Goal: Check status

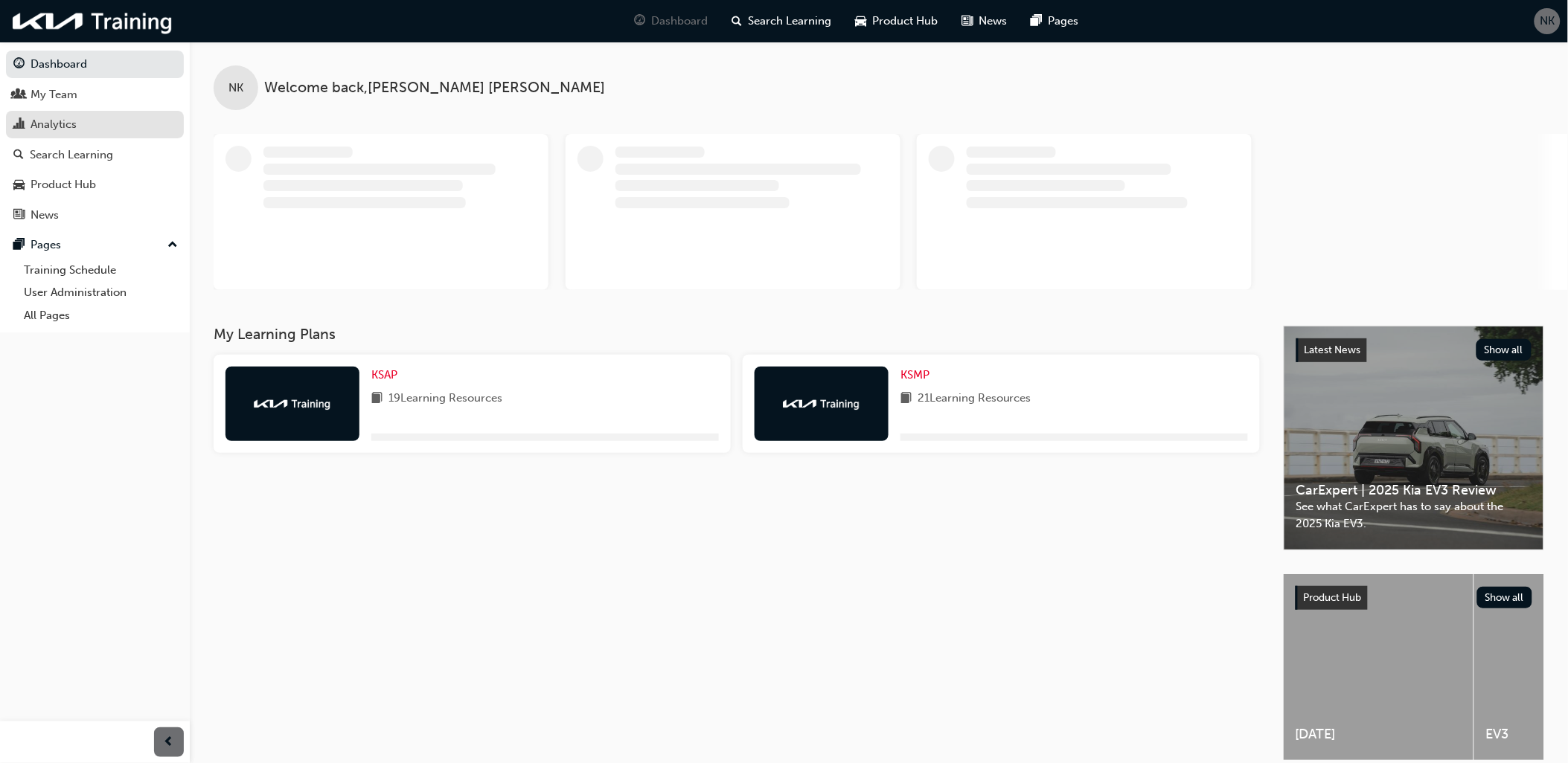
click at [60, 122] on div "Analytics" at bounding box center [53, 124] width 46 height 17
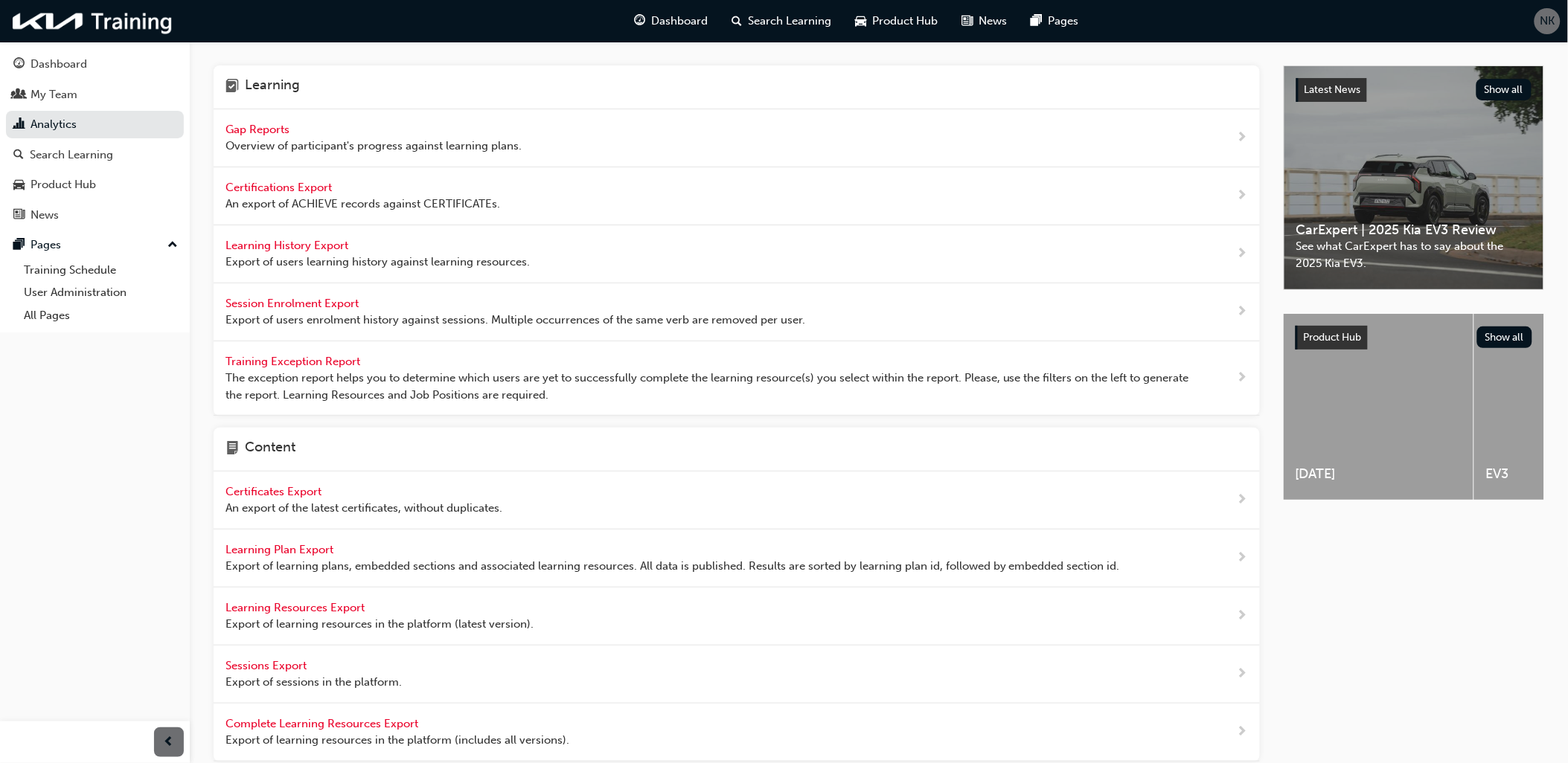
click at [272, 132] on span "Gap Reports" at bounding box center [259, 129] width 67 height 13
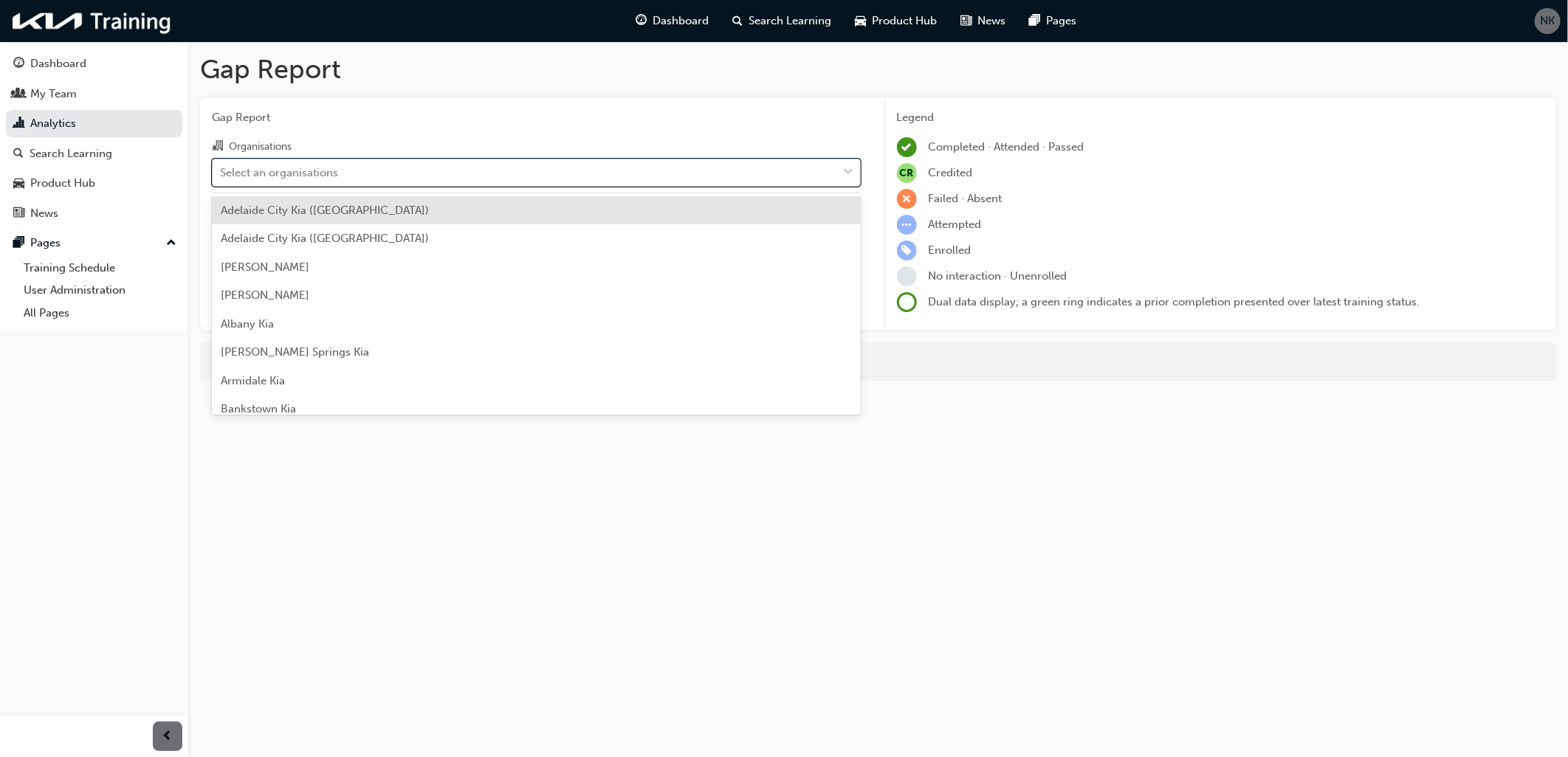
click at [305, 174] on div "Select an organisations" at bounding box center [279, 172] width 118 height 17
click at [221, 174] on input "Organisations option [GEOGRAPHIC_DATA] ([GEOGRAPHIC_DATA]) focused, 1 of 156. 1…" at bounding box center [221, 171] width 2 height 12
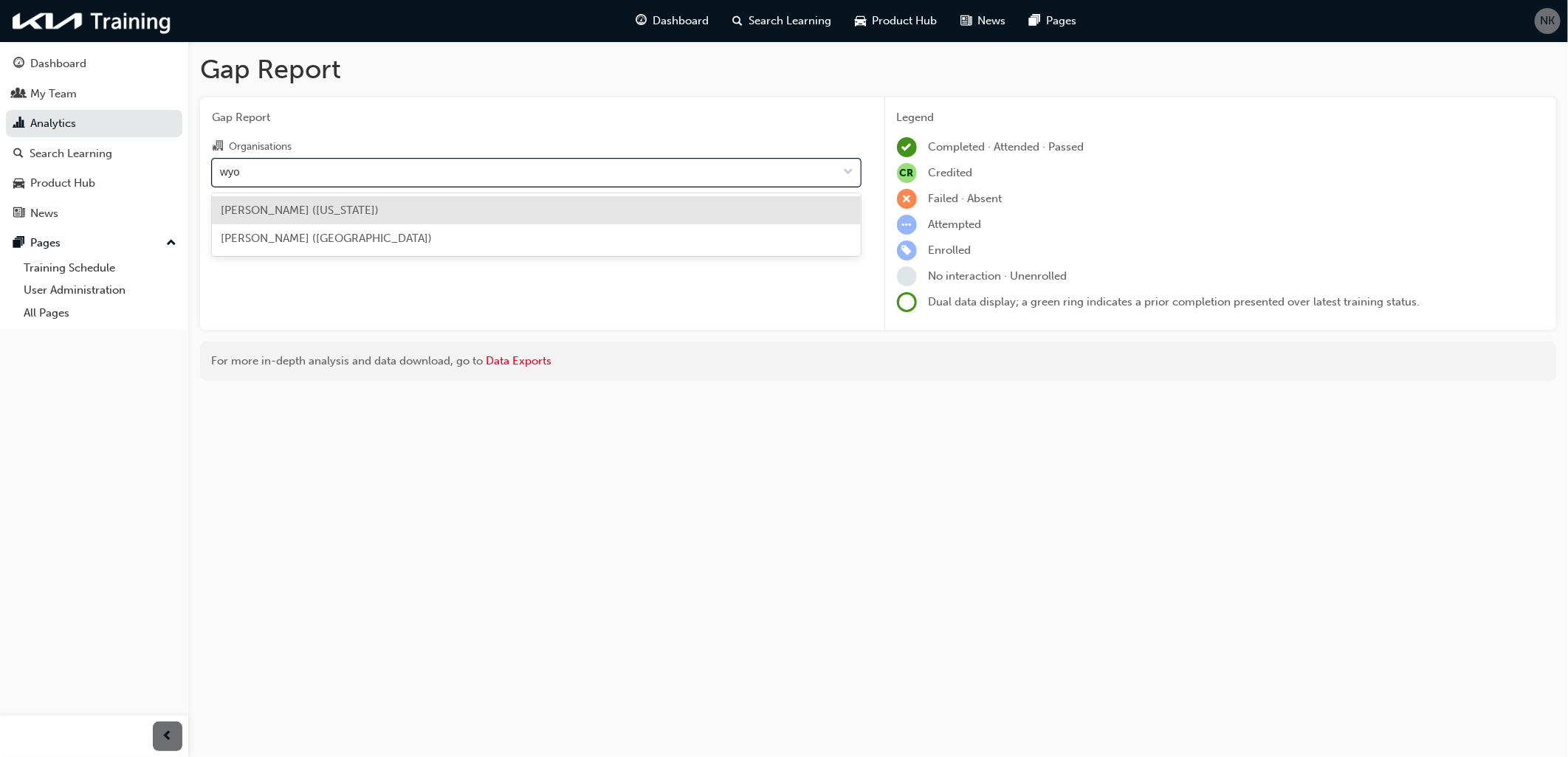
type input "wyom"
click at [288, 207] on span "[PERSON_NAME] ([US_STATE])" at bounding box center [300, 210] width 158 height 13
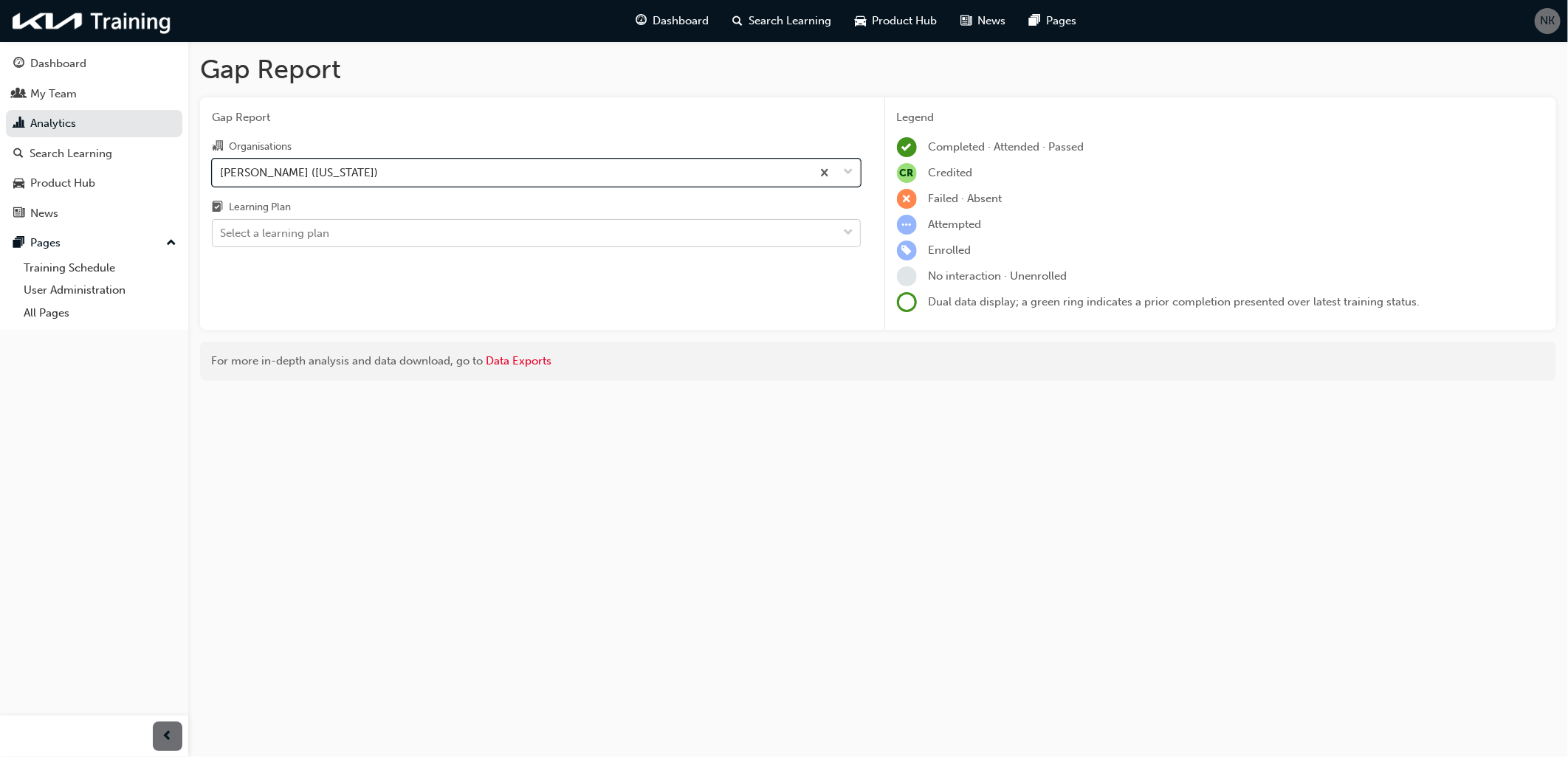
click at [330, 245] on div "Select a learning plan" at bounding box center [524, 233] width 625 height 26
click at [221, 239] on input "Learning Plan Select a learning plan" at bounding box center [221, 232] width 2 height 12
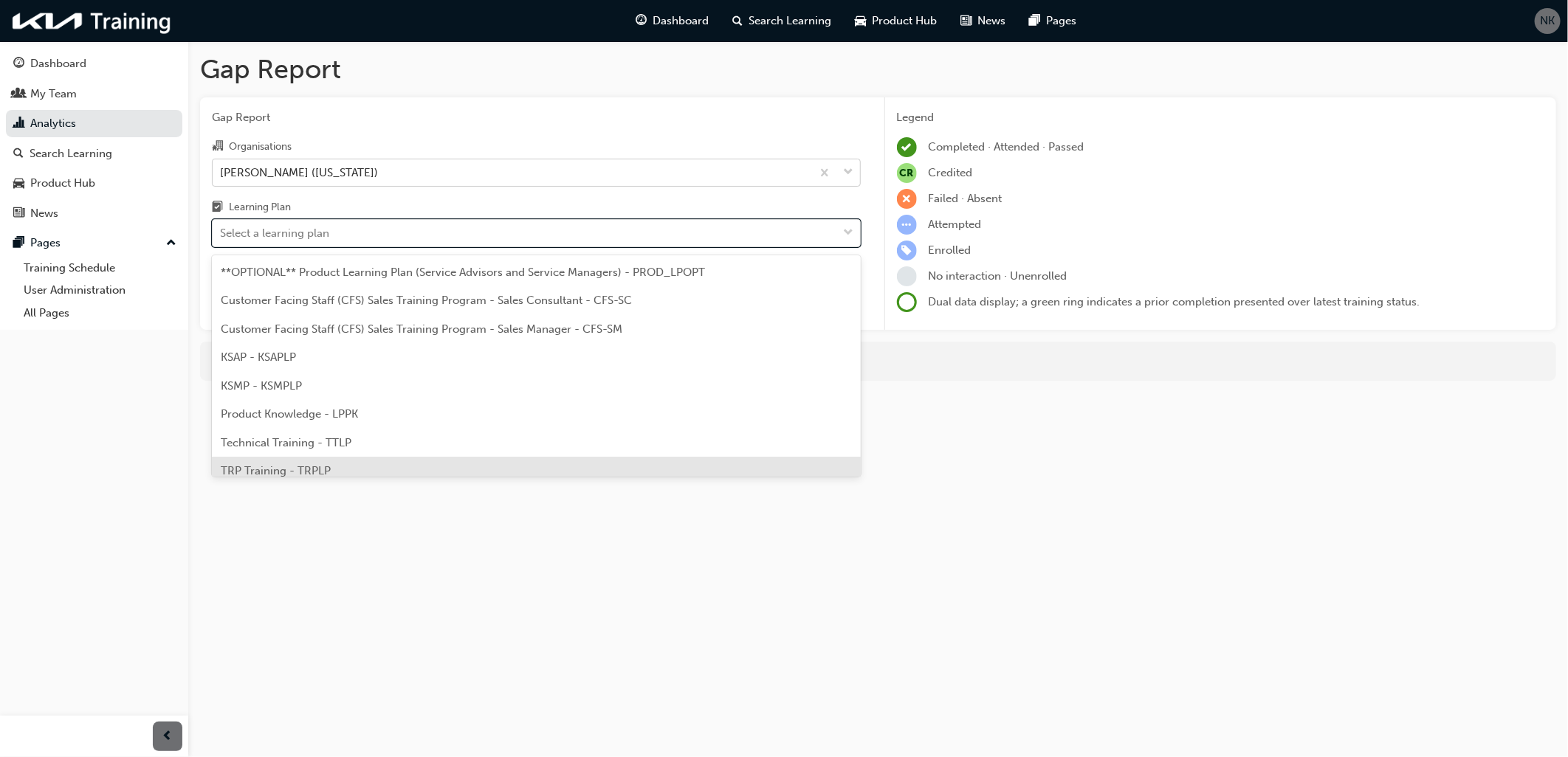
click at [301, 464] on span "TRP Training - TRPLP" at bounding box center [275, 471] width 110 height 13
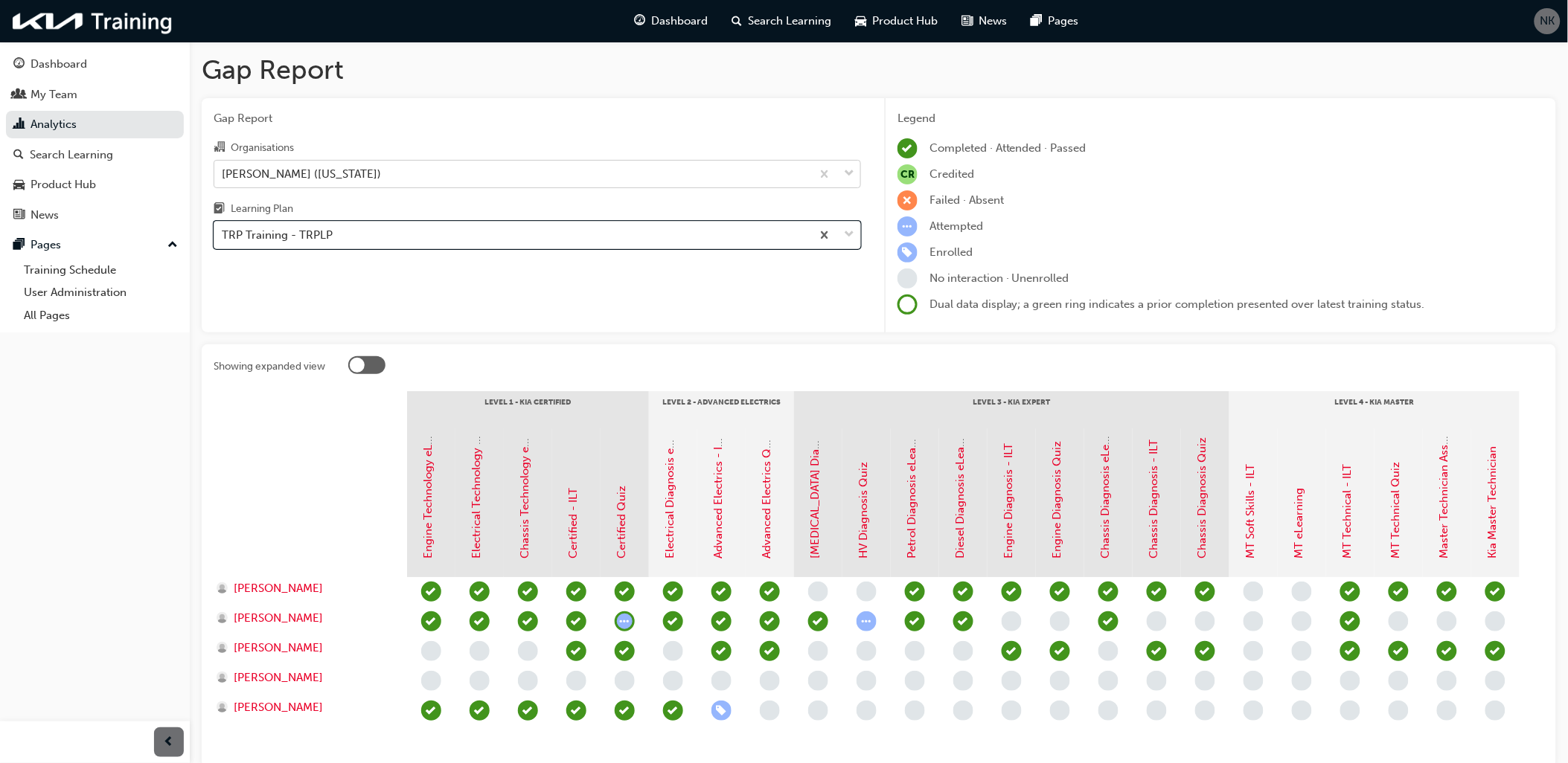
click at [352, 173] on div "[PERSON_NAME] ([US_STATE])" at bounding box center [301, 174] width 159 height 17
click at [223, 173] on input "Organisations [PERSON_NAME] ([US_STATE])" at bounding box center [222, 173] width 2 height 13
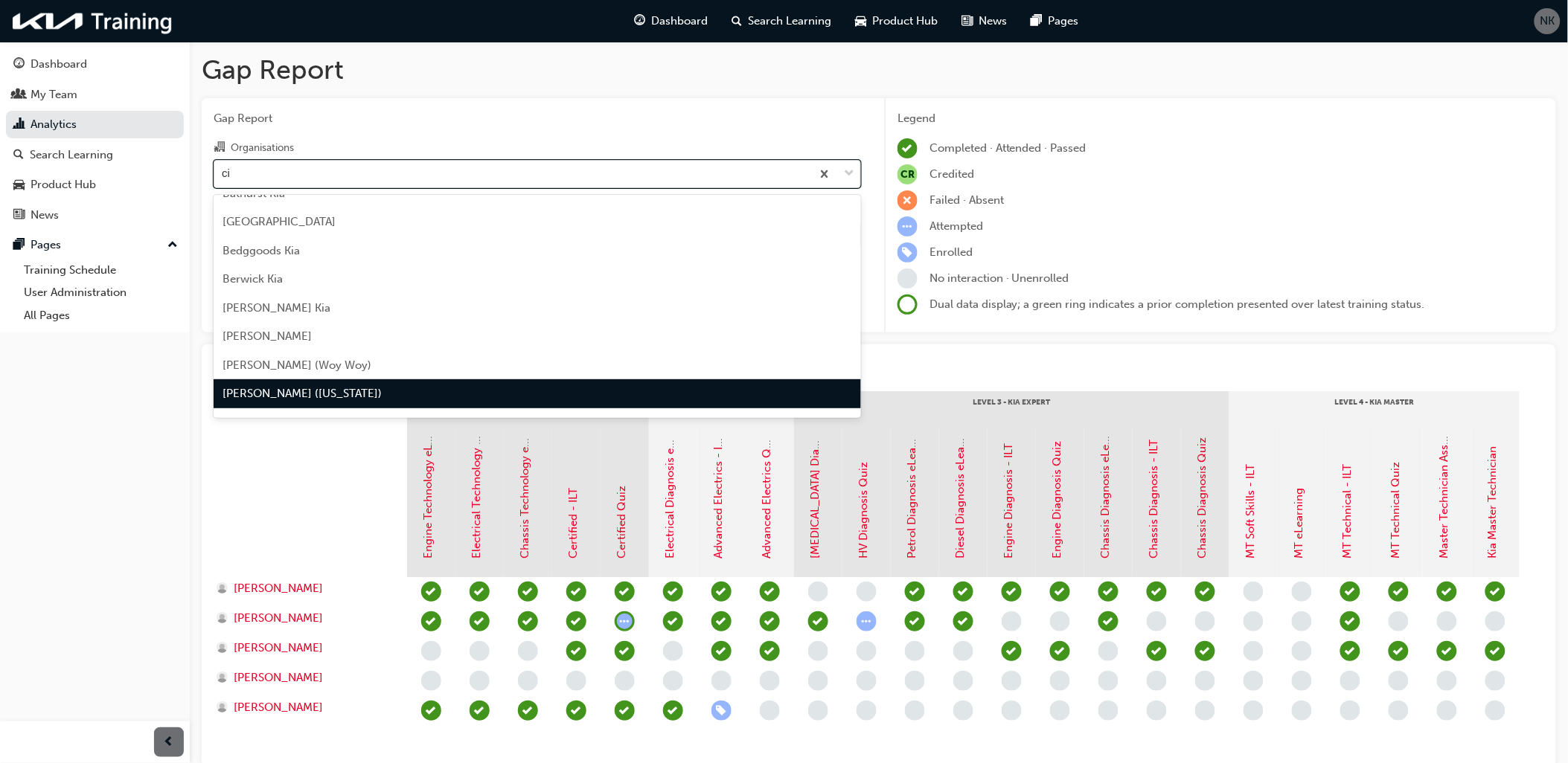
scroll to position [48, 0]
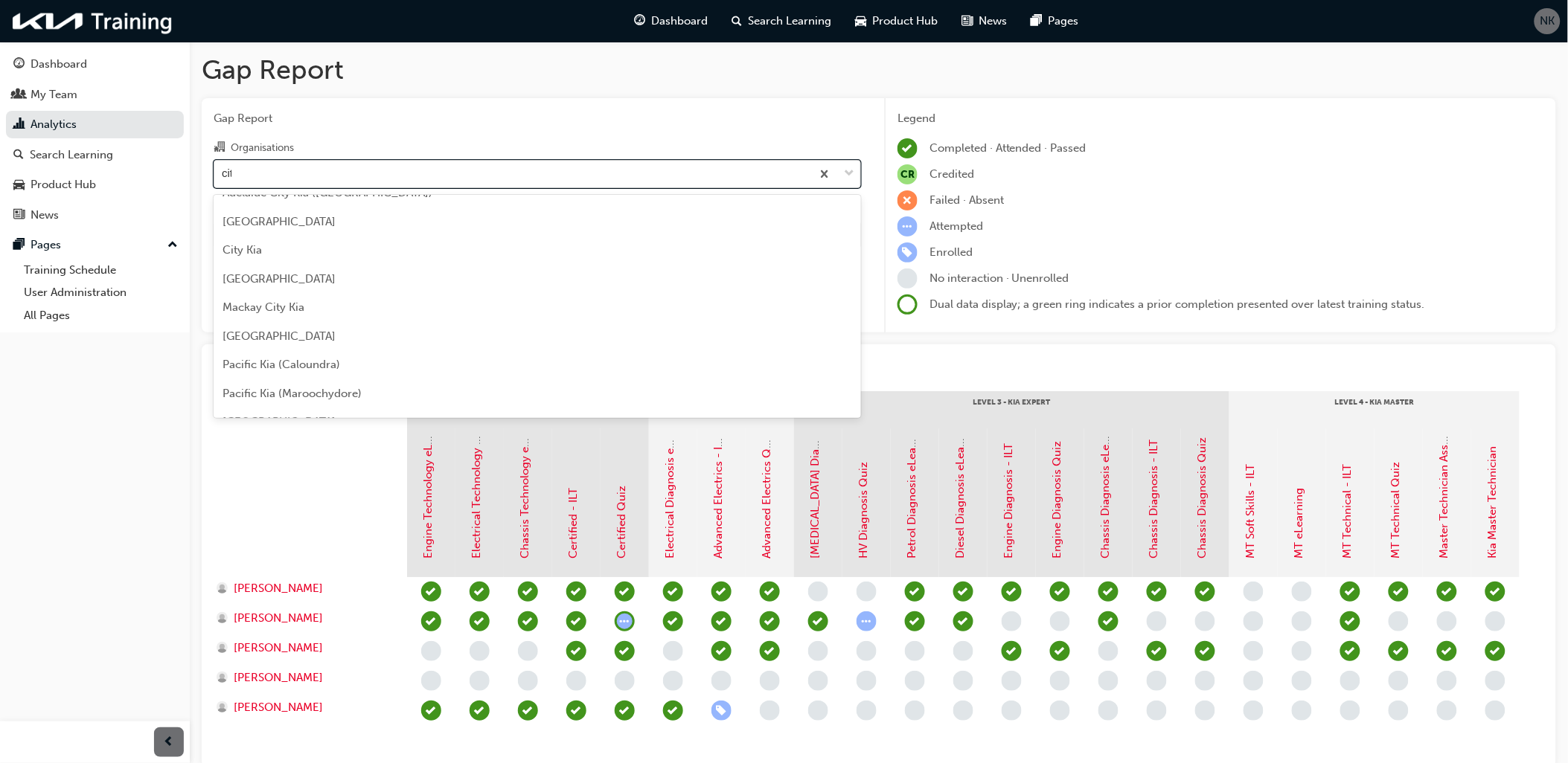
type input "city"
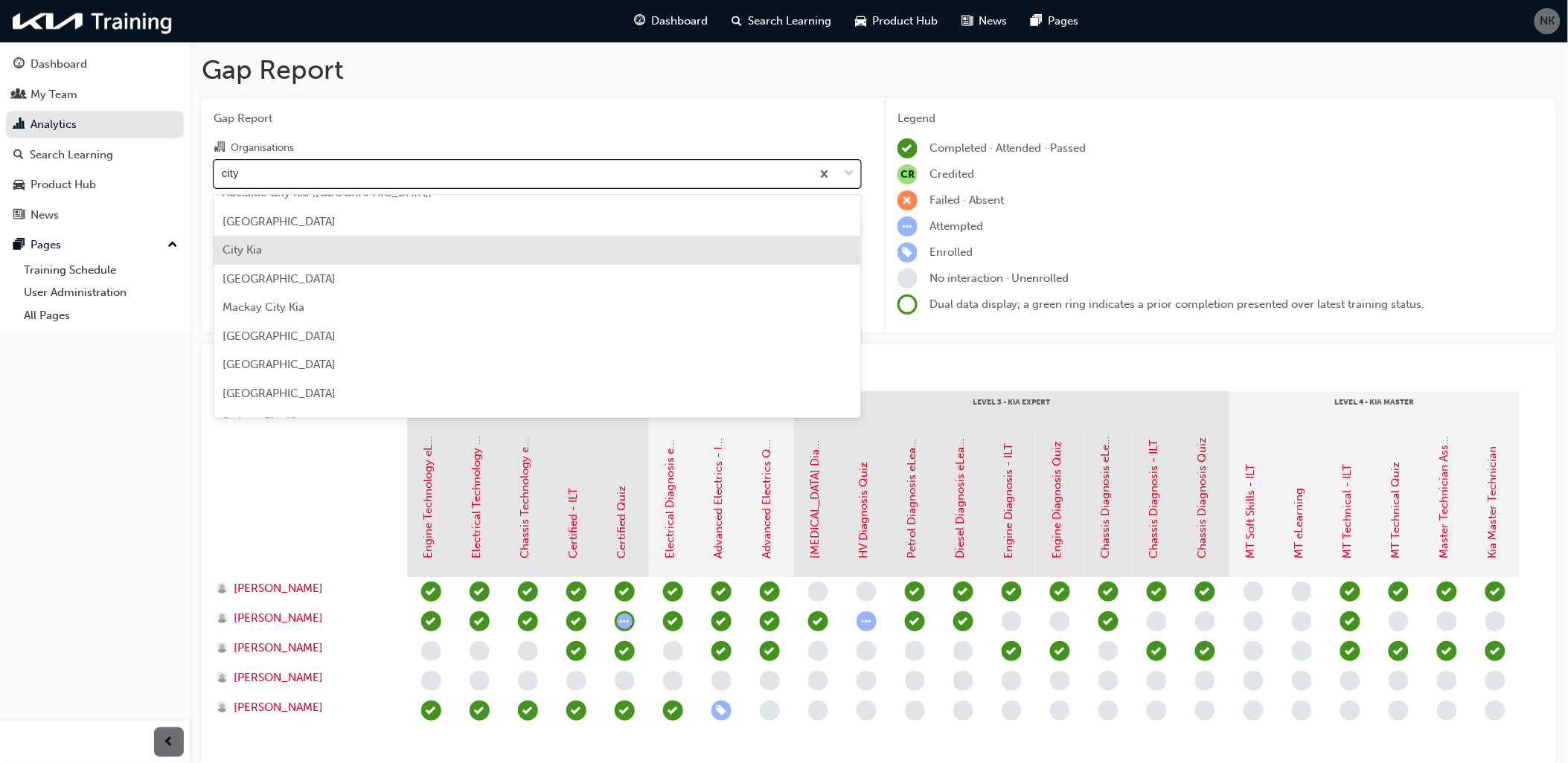
click at [240, 247] on span "City Kia" at bounding box center [242, 250] width 39 height 13
